Goal: Task Accomplishment & Management: Use online tool/utility

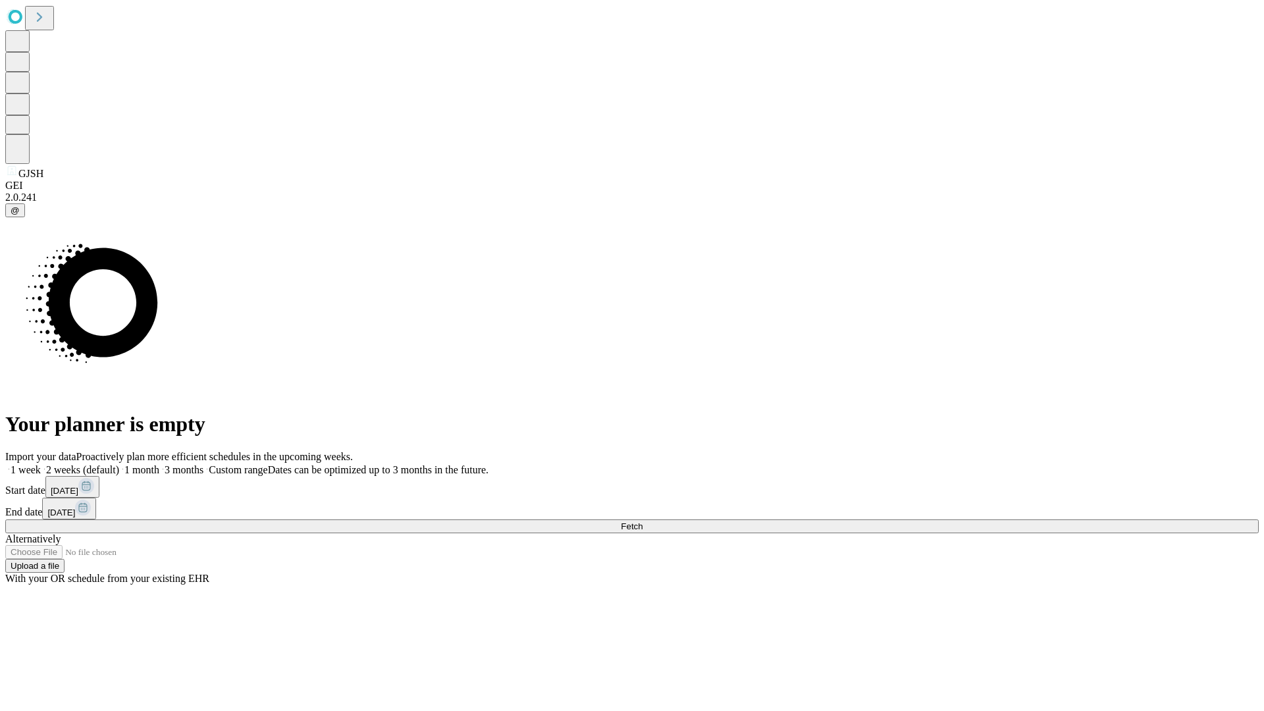
click at [642, 521] on span "Fetch" at bounding box center [632, 526] width 22 height 10
